Goal: Find contact information: Find contact information

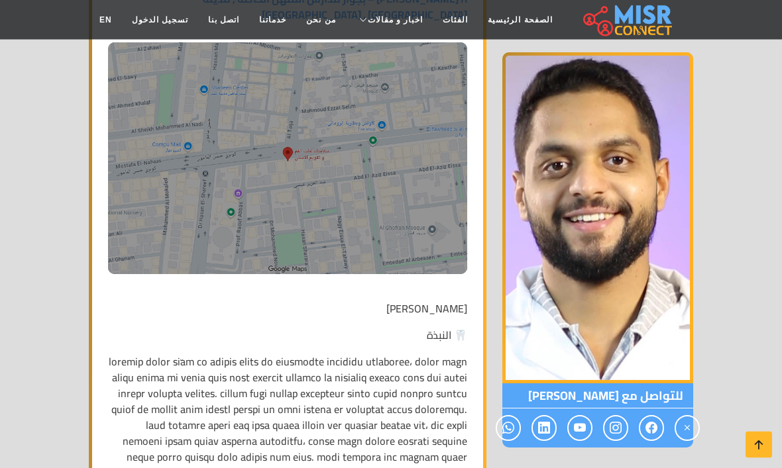
scroll to position [435, 0]
click at [507, 435] on icon at bounding box center [508, 429] width 12 height 22
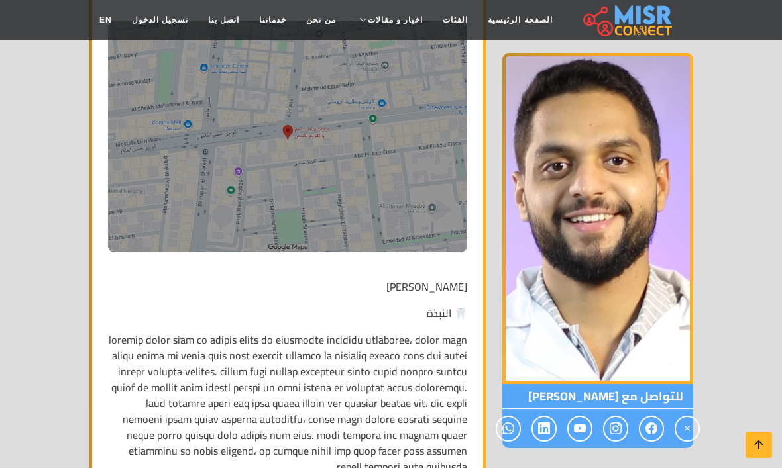
click at [578, 428] on icon at bounding box center [580, 429] width 12 height 22
click at [537, 433] on span at bounding box center [543, 429] width 25 height 26
click at [612, 428] on icon at bounding box center [616, 429] width 12 height 22
click at [653, 431] on icon at bounding box center [651, 429] width 12 height 22
click at [684, 423] on icon at bounding box center [687, 429] width 12 height 22
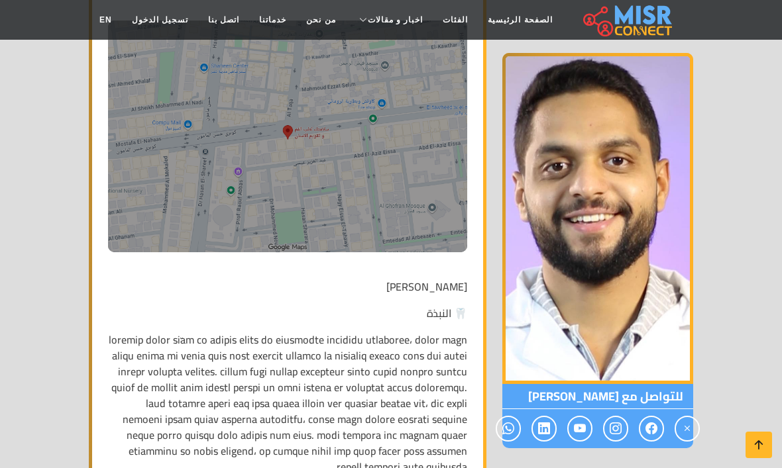
click at [693, 428] on span at bounding box center [686, 429] width 25 height 26
click at [547, 435] on icon at bounding box center [544, 429] width 12 height 22
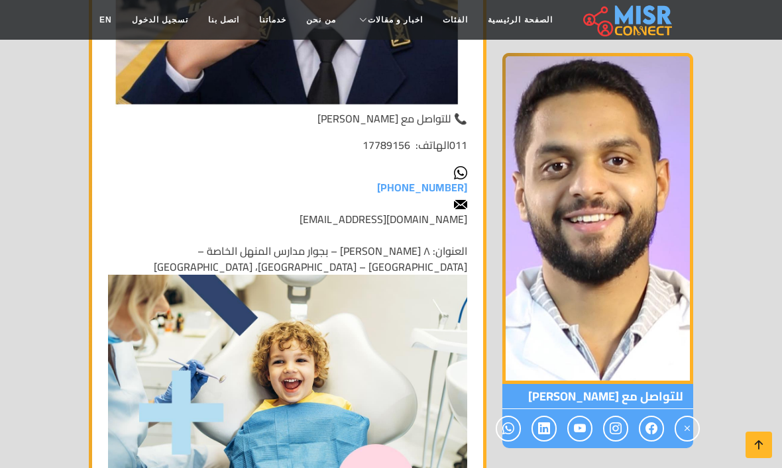
scroll to position [5187, 0]
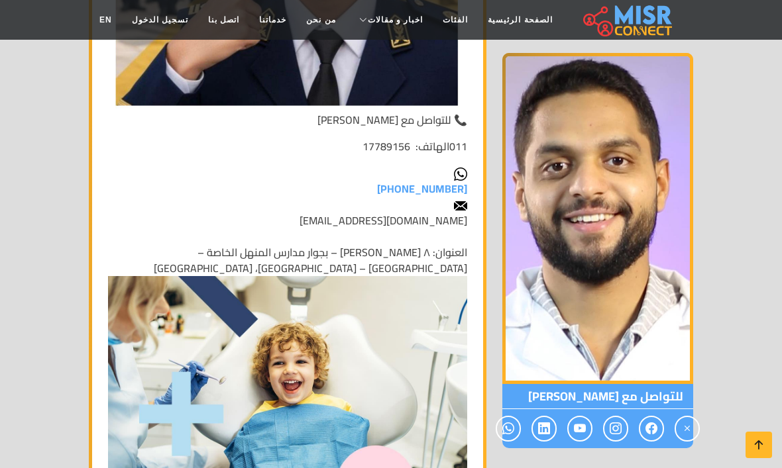
click at [443, 179] on link "[PHONE_NUMBER]" at bounding box center [422, 189] width 90 height 20
click at [262, 388] on img at bounding box center [287, 388] width 359 height 225
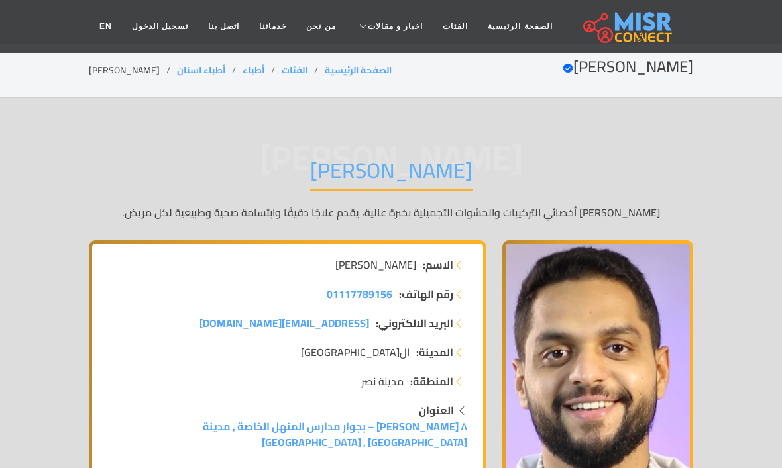
scroll to position [0, 0]
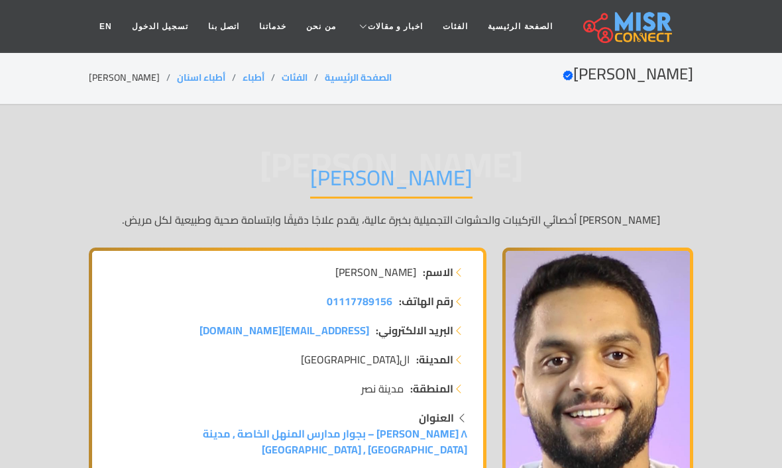
click at [634, 70] on h2 "[PERSON_NAME] Verified account" at bounding box center [628, 74] width 131 height 19
click at [584, 65] on h2 "[PERSON_NAME] Verified account" at bounding box center [628, 74] width 131 height 19
click at [431, 182] on h1 "[PERSON_NAME]" at bounding box center [391, 182] width 162 height 34
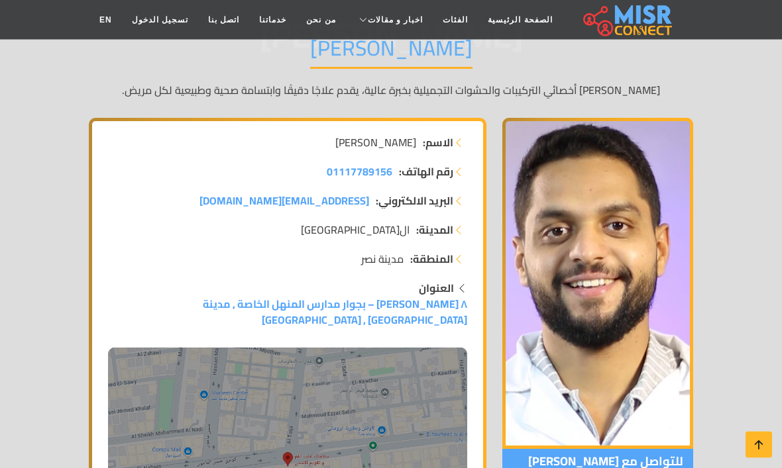
scroll to position [131, 0]
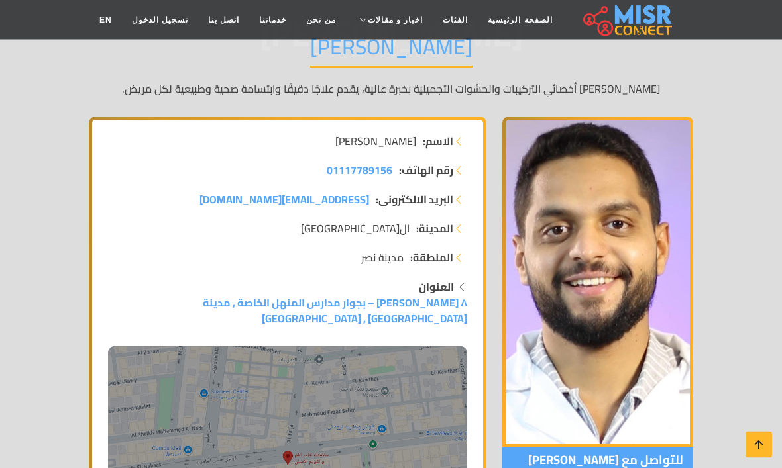
click at [388, 305] on link "٨ [PERSON_NAME] – بجوار مدارس المنهل الخاصة , مدينة [GEOGRAPHIC_DATA] , [GEOGRA…" at bounding box center [287, 437] width 359 height 286
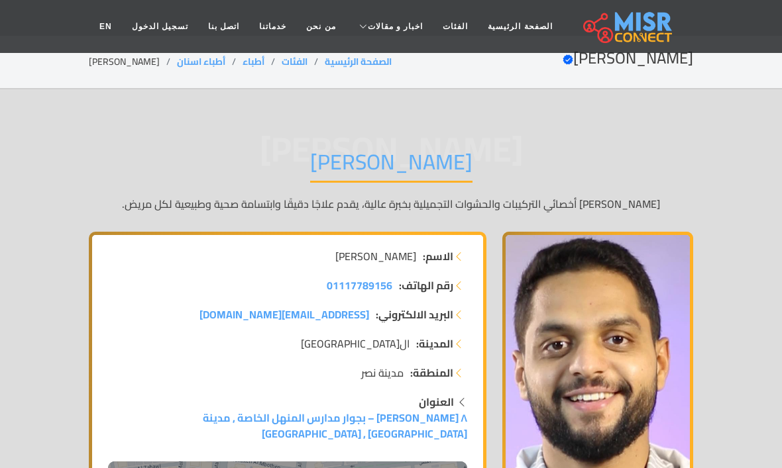
scroll to position [0, 0]
